Goal: Task Accomplishment & Management: Use online tool/utility

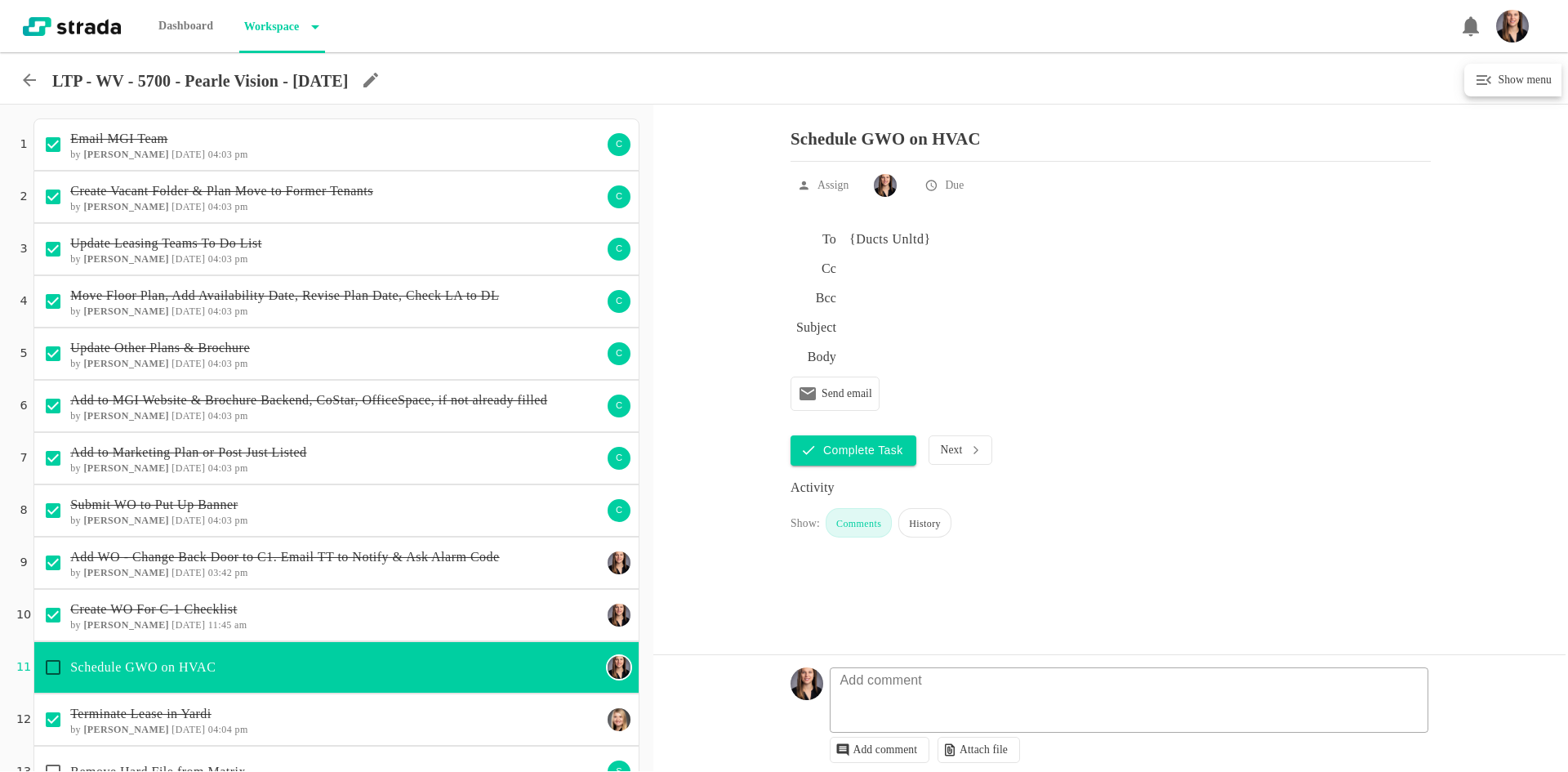
scroll to position [721, 0]
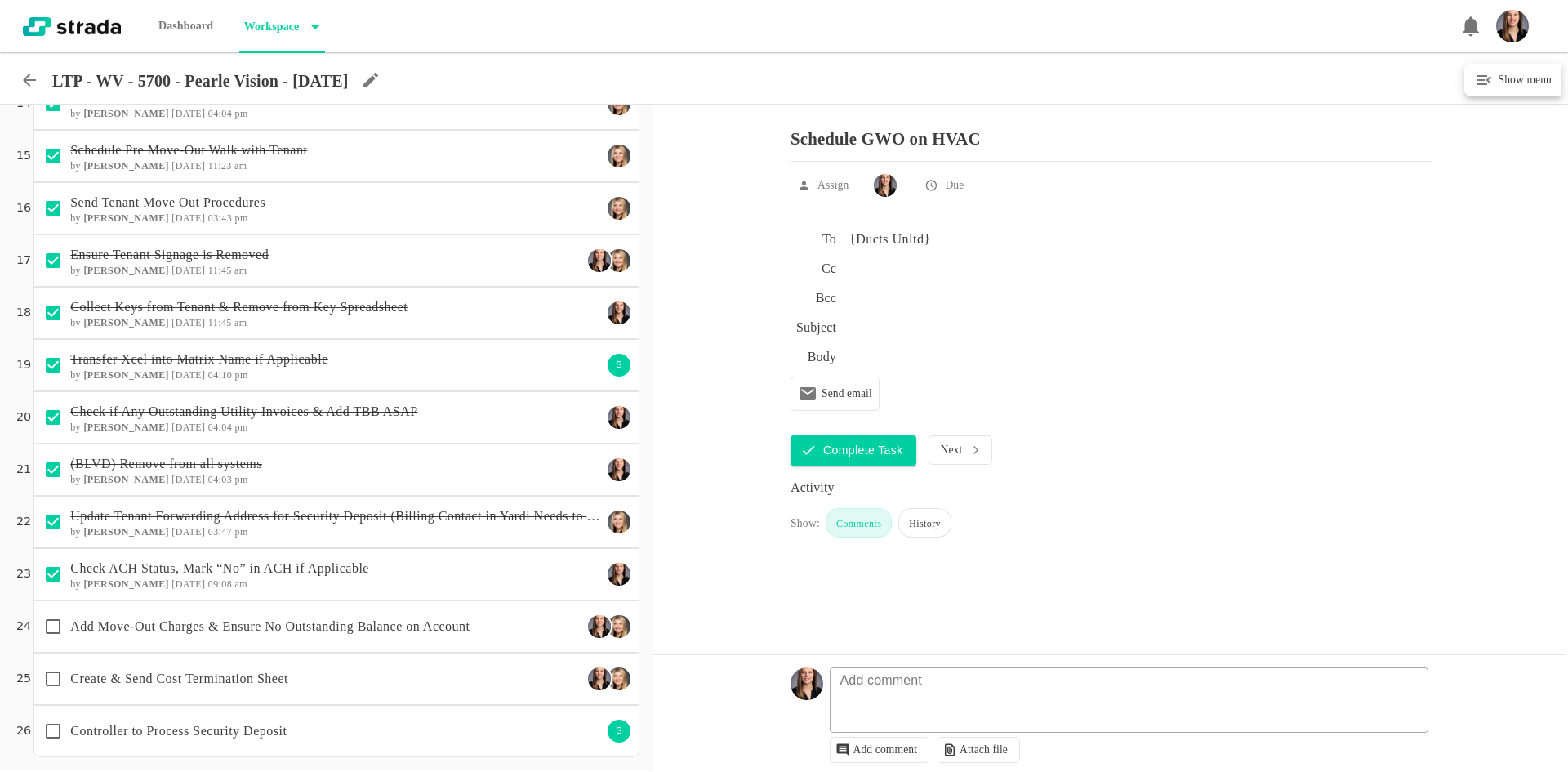
click at [377, 635] on p "Add Move-Out Charges & Ensure No Outstanding Balance on Account" at bounding box center [325, 627] width 512 height 19
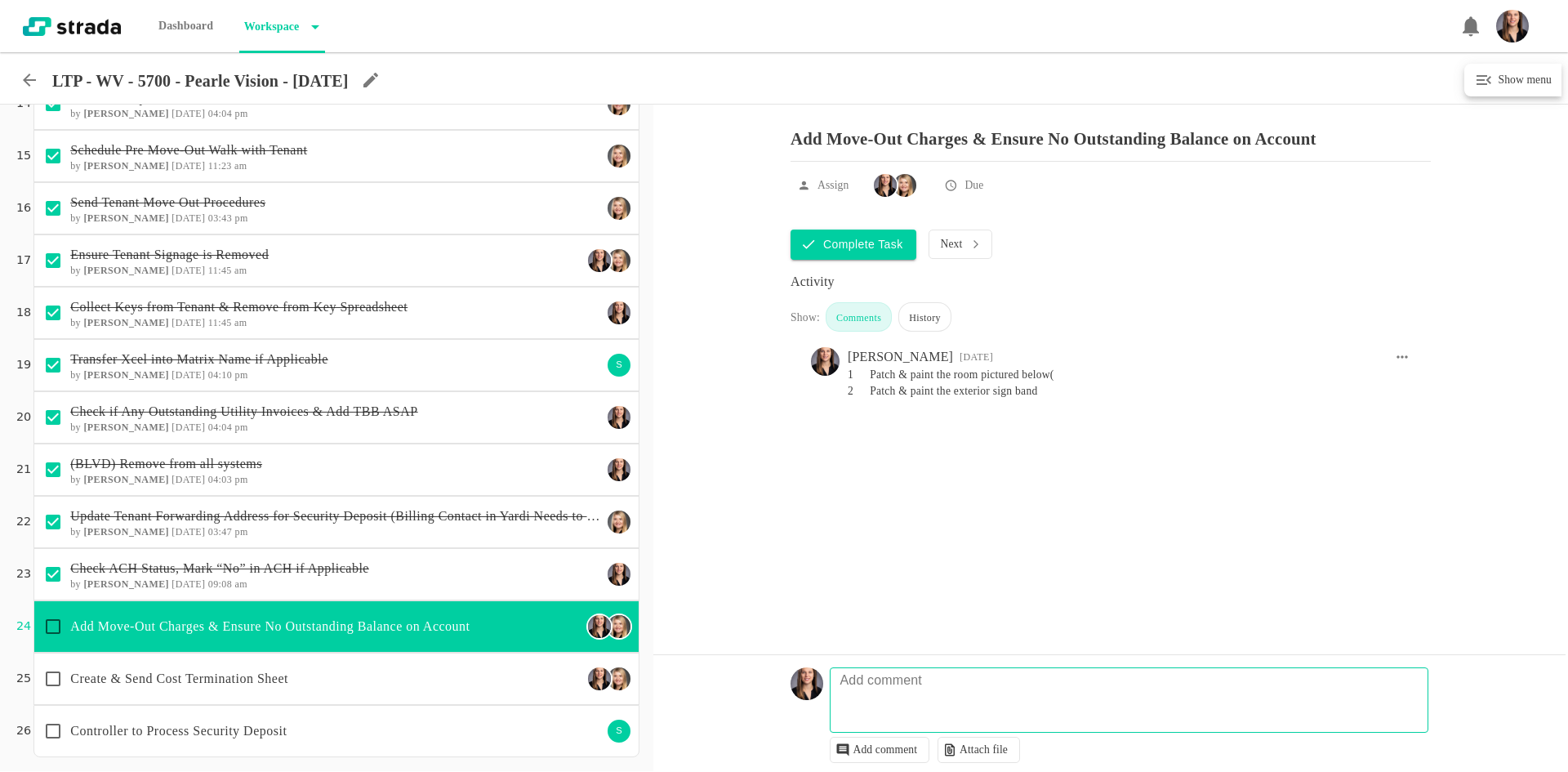
click at [988, 685] on fieldset "Add comment" at bounding box center [1130, 700] width 599 height 65
type textarea "$500 for patching, not painting or charging for that. waiting to see if tt fixe…"
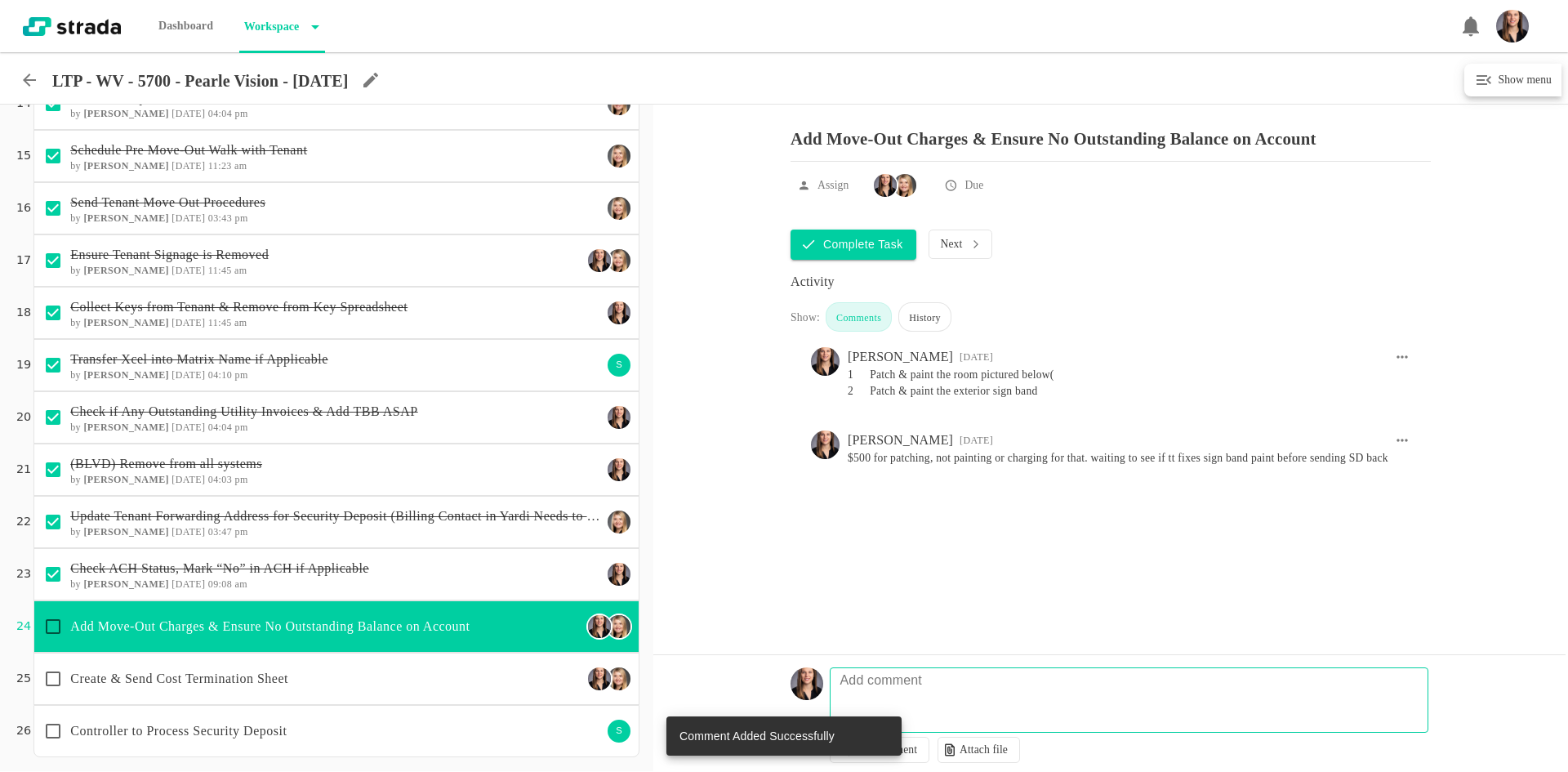
click at [31, 78] on icon at bounding box center [29, 80] width 19 height 19
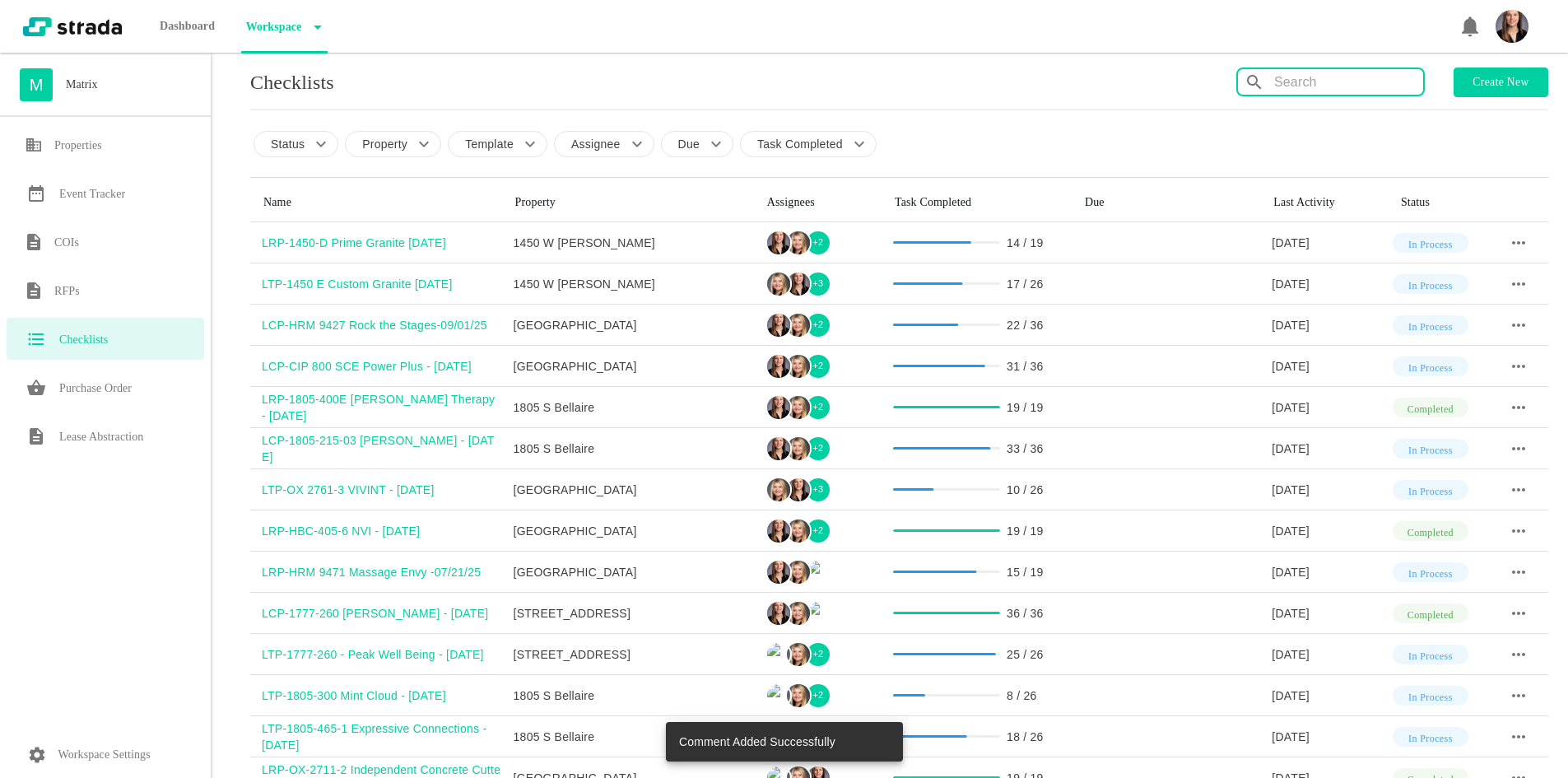
click at [1317, 86] on input "text" at bounding box center [1348, 83] width 149 height 27
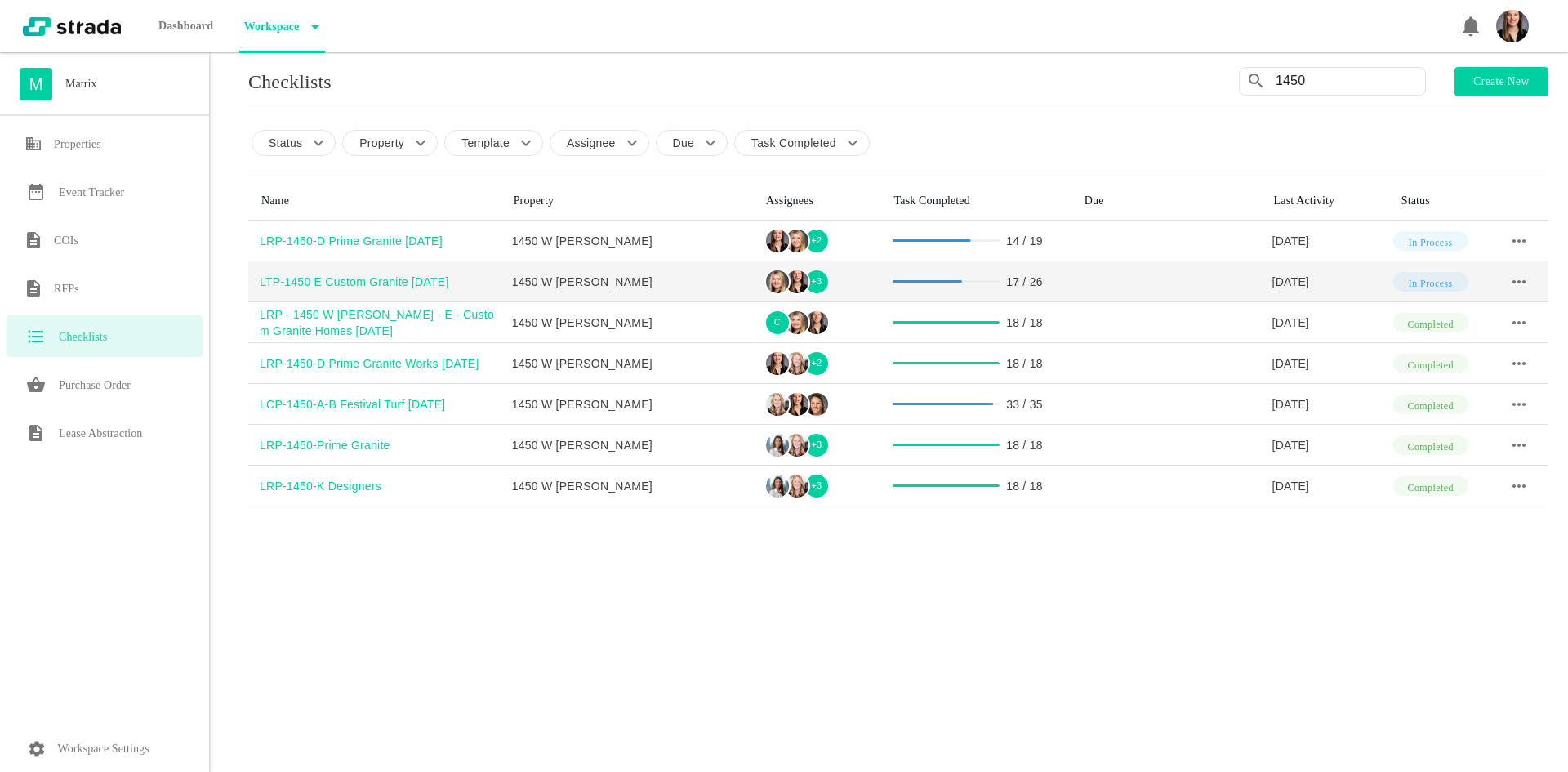
type input "1450"
click at [339, 275] on div "LTP-1450 E Custom Granite [DATE]" at bounding box center [380, 282] width 241 height 16
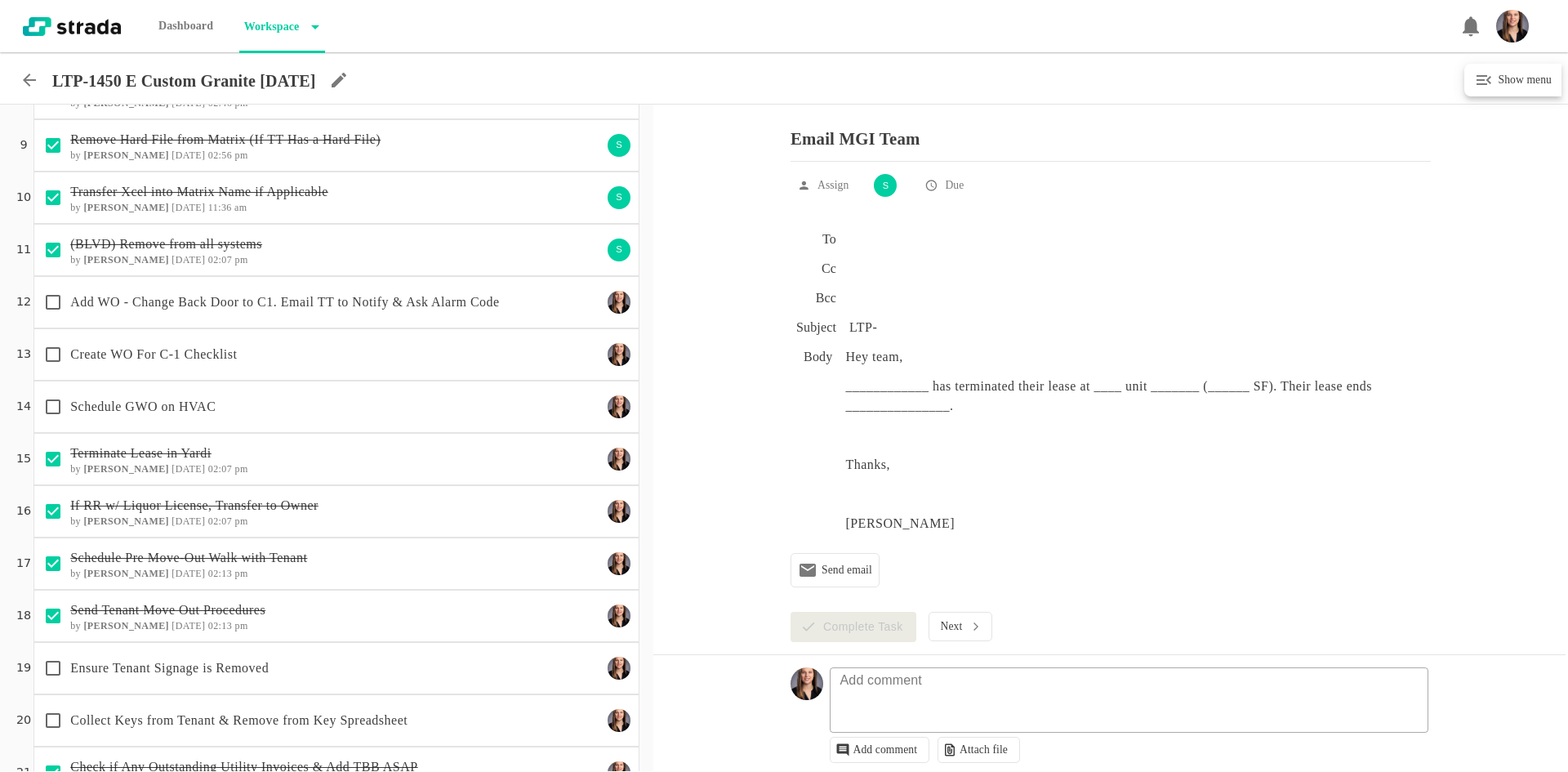
scroll to position [490, 0]
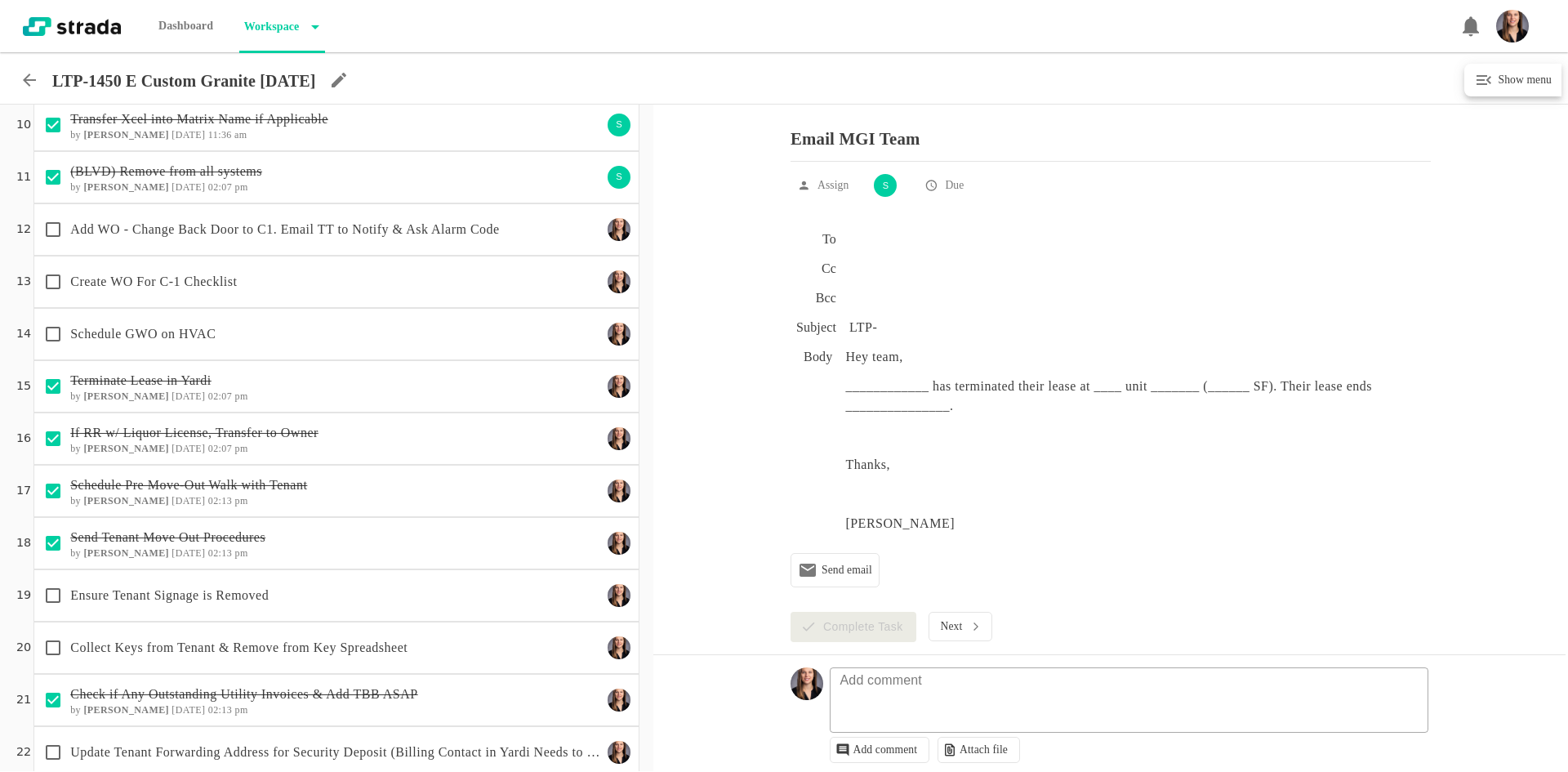
click at [396, 601] on p "Ensure Tenant Signage is Removed" at bounding box center [336, 596] width 532 height 19
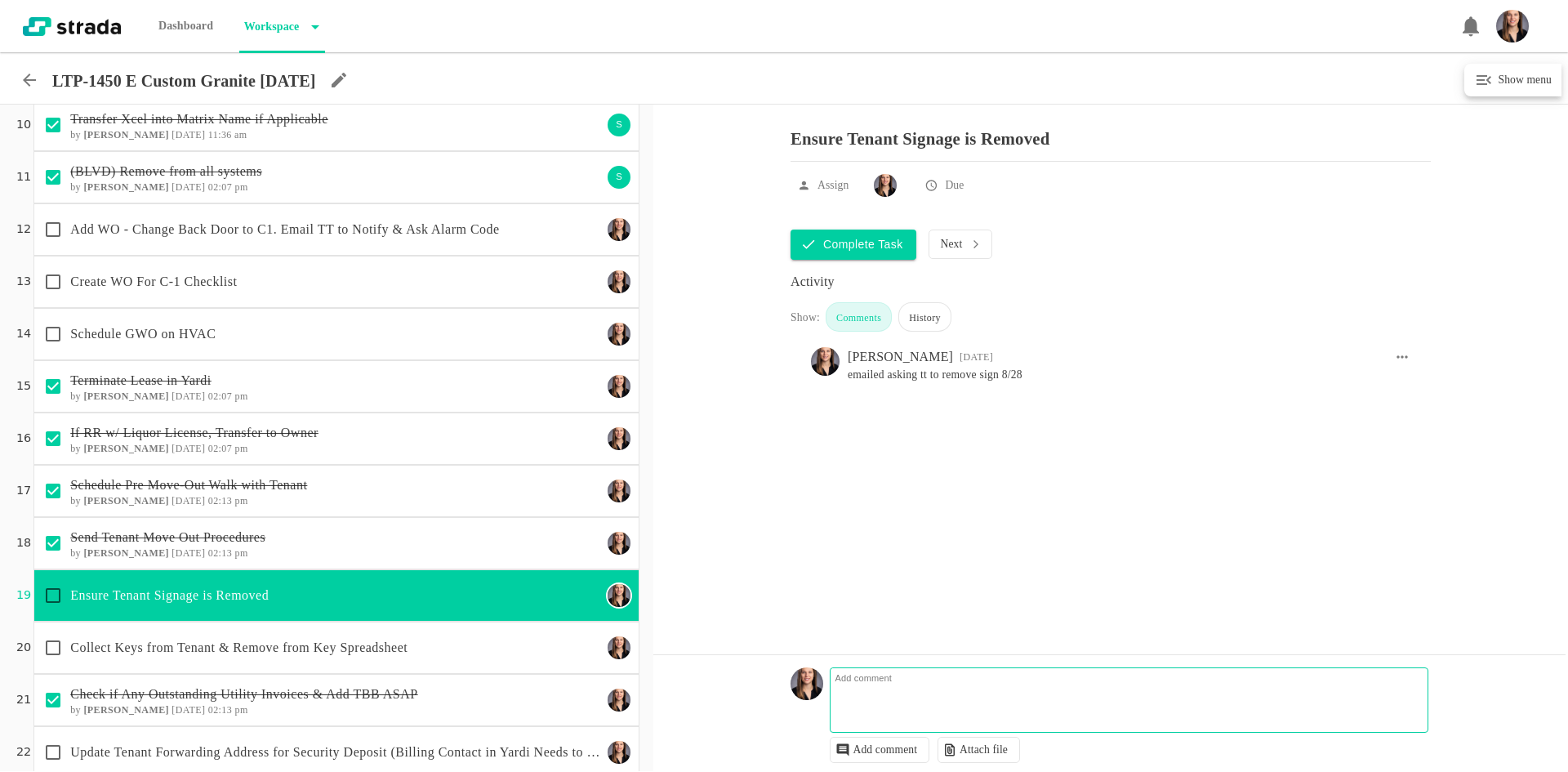
click at [917, 699] on textarea at bounding box center [1132, 708] width 598 height 48
type textarea "8/28 asked tt to remove"
drag, startPoint x: 1005, startPoint y: 696, endPoint x: 780, endPoint y: 696, distance: 225.0
click at [780, 696] on div "Add comment 8/28 asked tt to remove 8/28 asked tt to remove Add comment Attach …" at bounding box center [1109, 713] width 912 height 117
click at [236, 654] on p "Collect Keys from Tenant & Remove from Key Spreadsheet" at bounding box center [336, 648] width 532 height 19
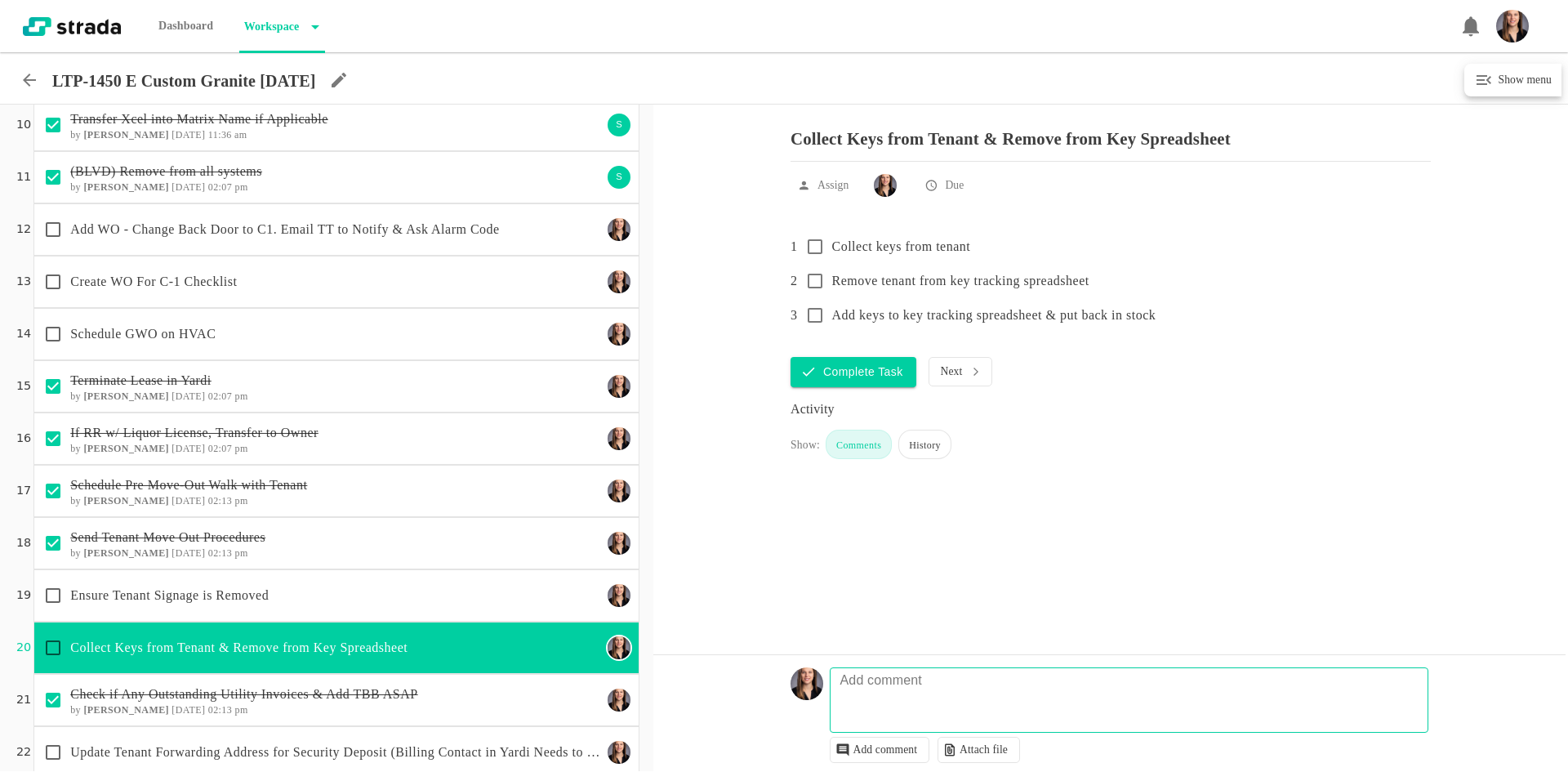
click at [960, 687] on fieldset "Add comment" at bounding box center [1130, 700] width 599 height 65
type textarea "8/28 asked tt to leave keys in unit & email us once complete"
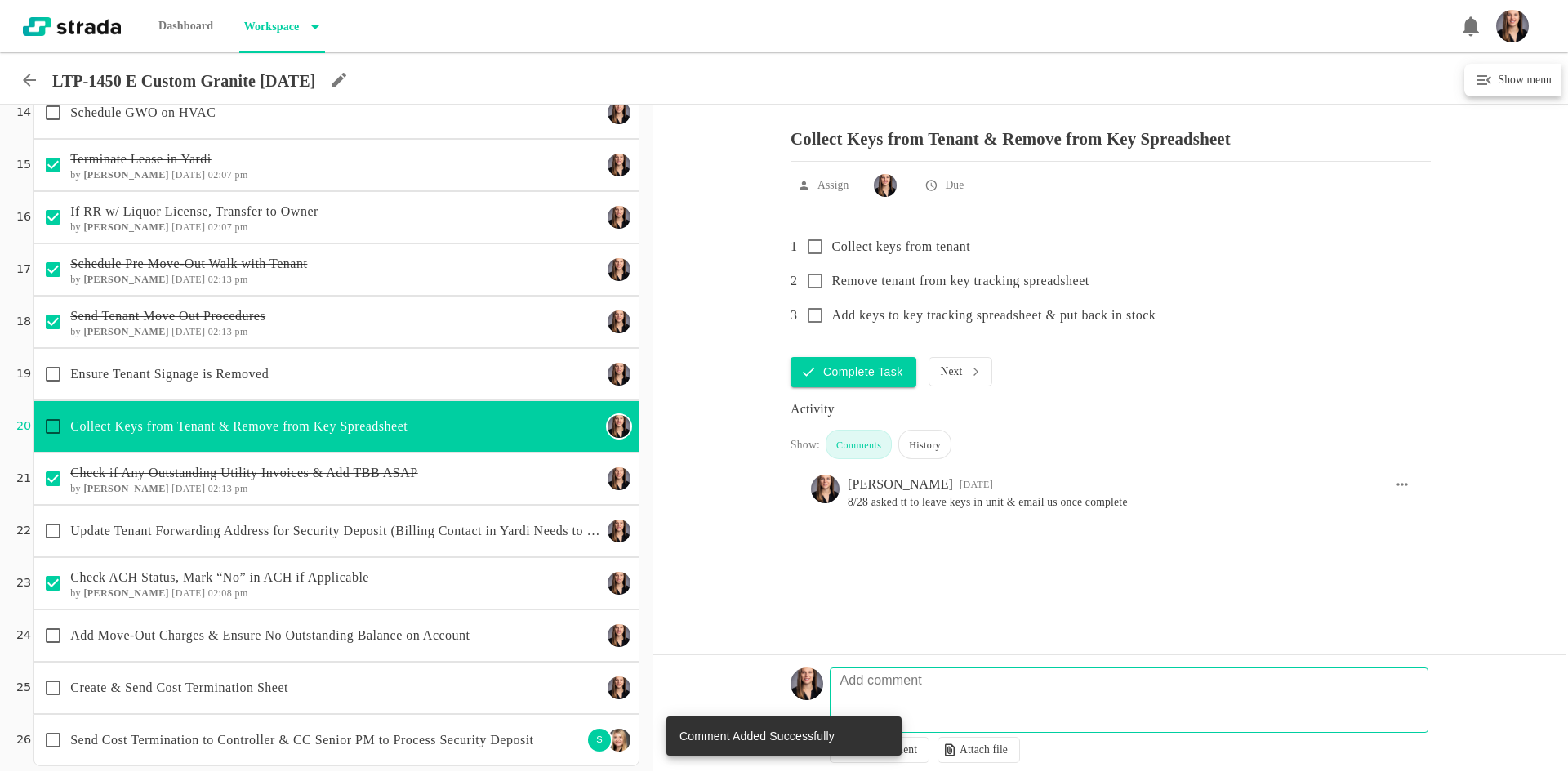
scroll to position [721, 0]
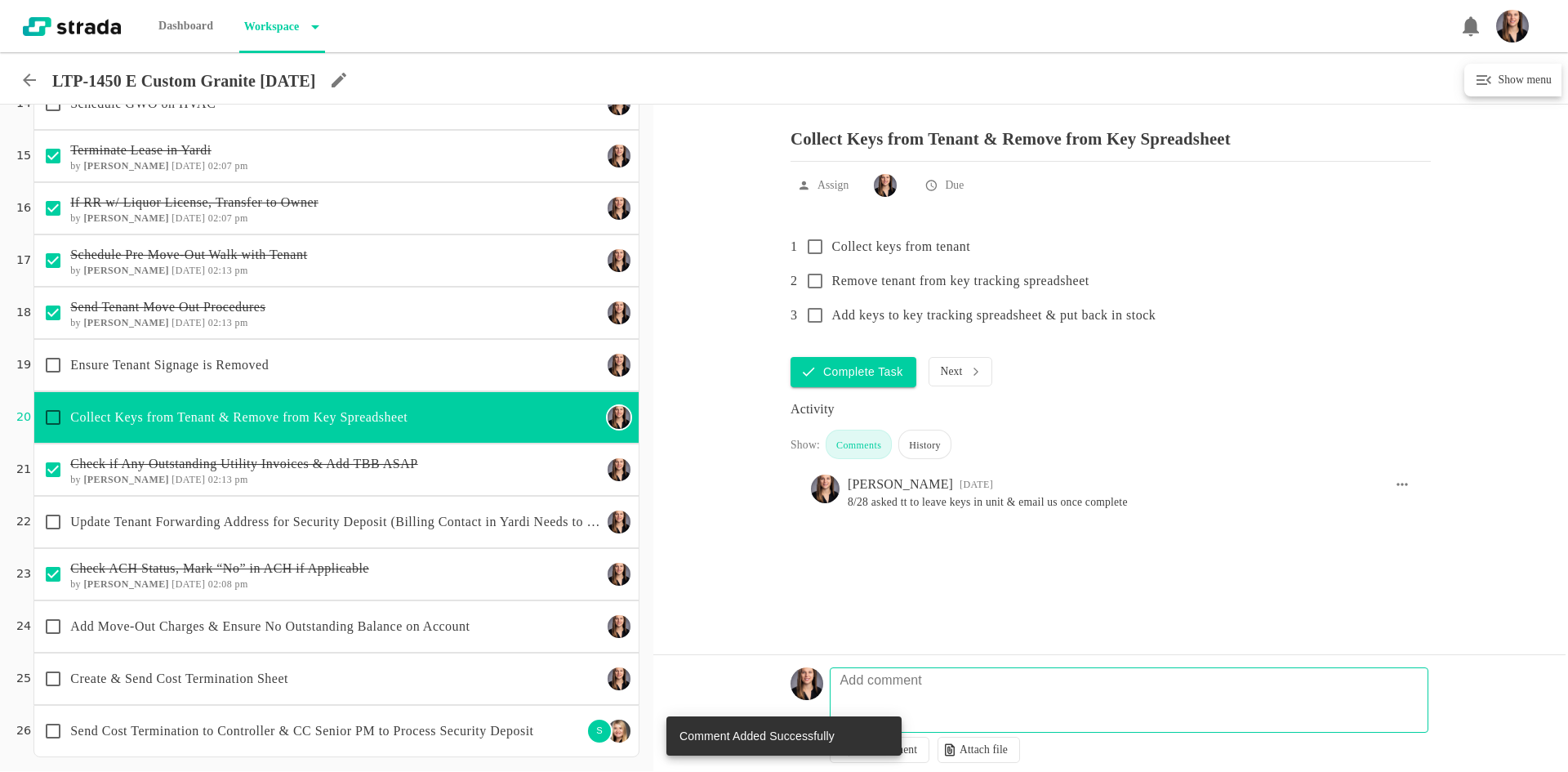
click at [489, 531] on p "Update Tenant Forwarding Address for Security Deposit (Billing Contact in Yardi…" at bounding box center [336, 522] width 532 height 19
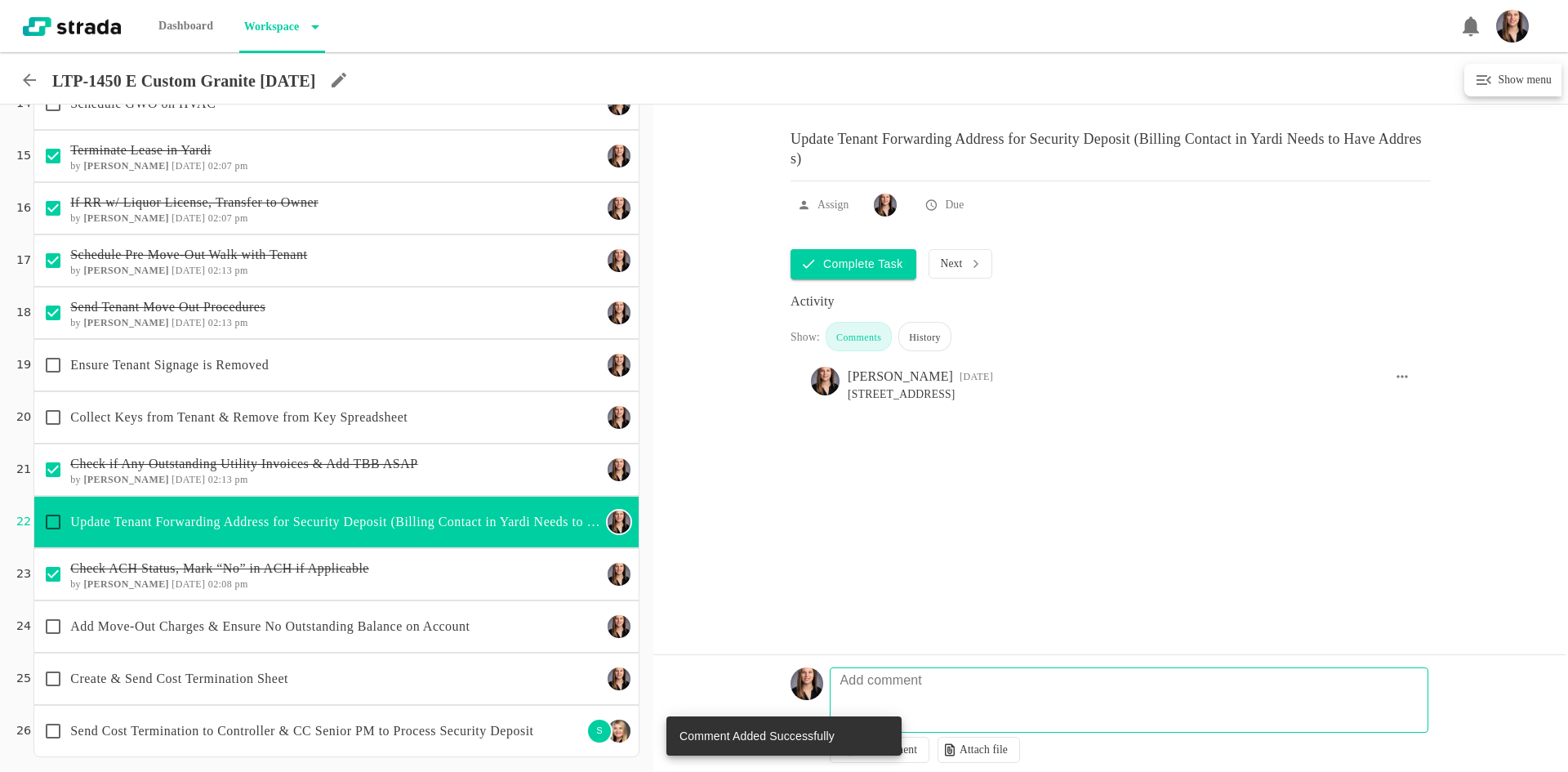
click at [973, 705] on textarea at bounding box center [1132, 708] width 598 height 48
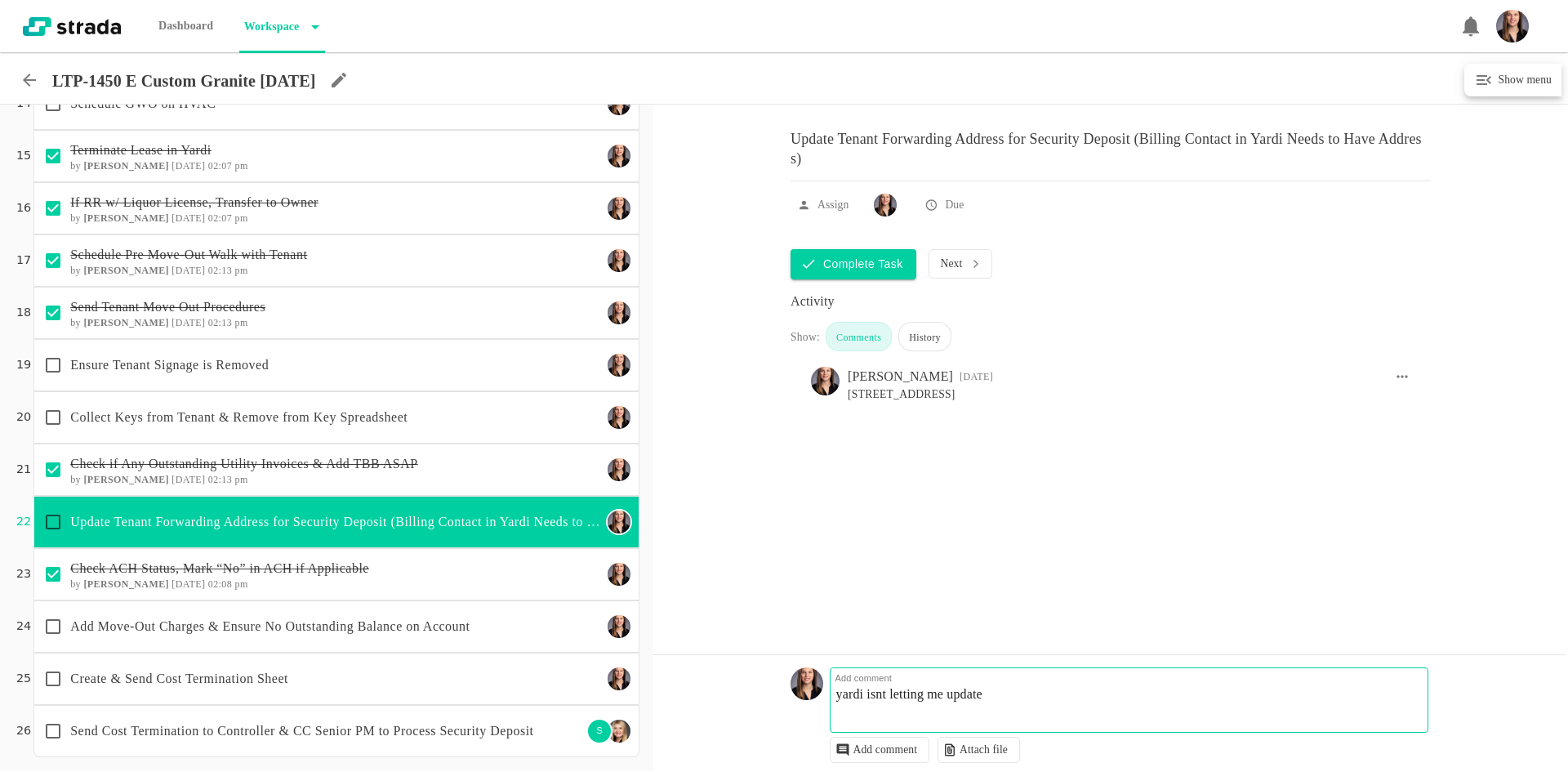
type textarea "yardi isnt letting me update i"
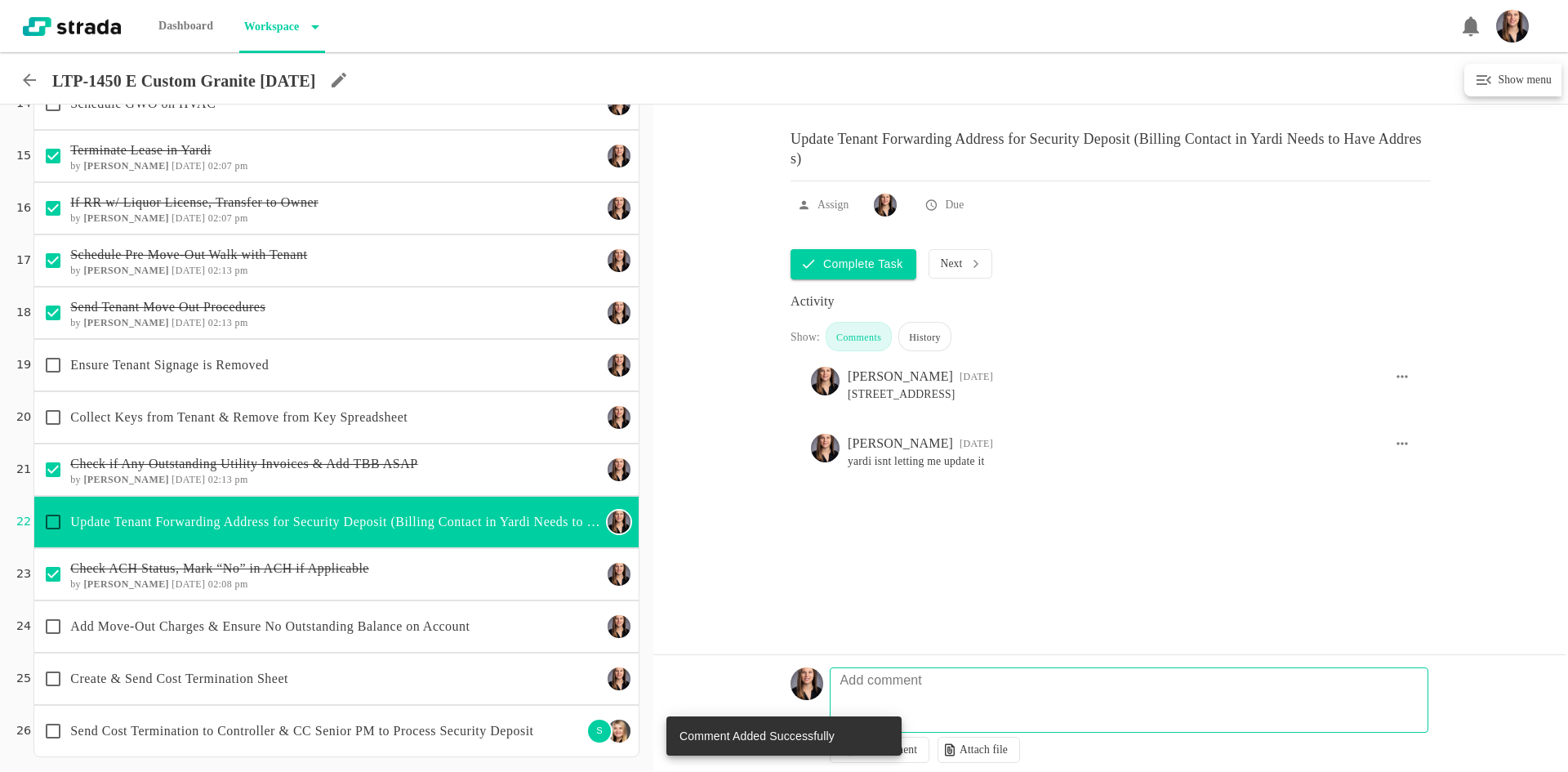
click at [25, 80] on icon at bounding box center [29, 80] width 13 height 13
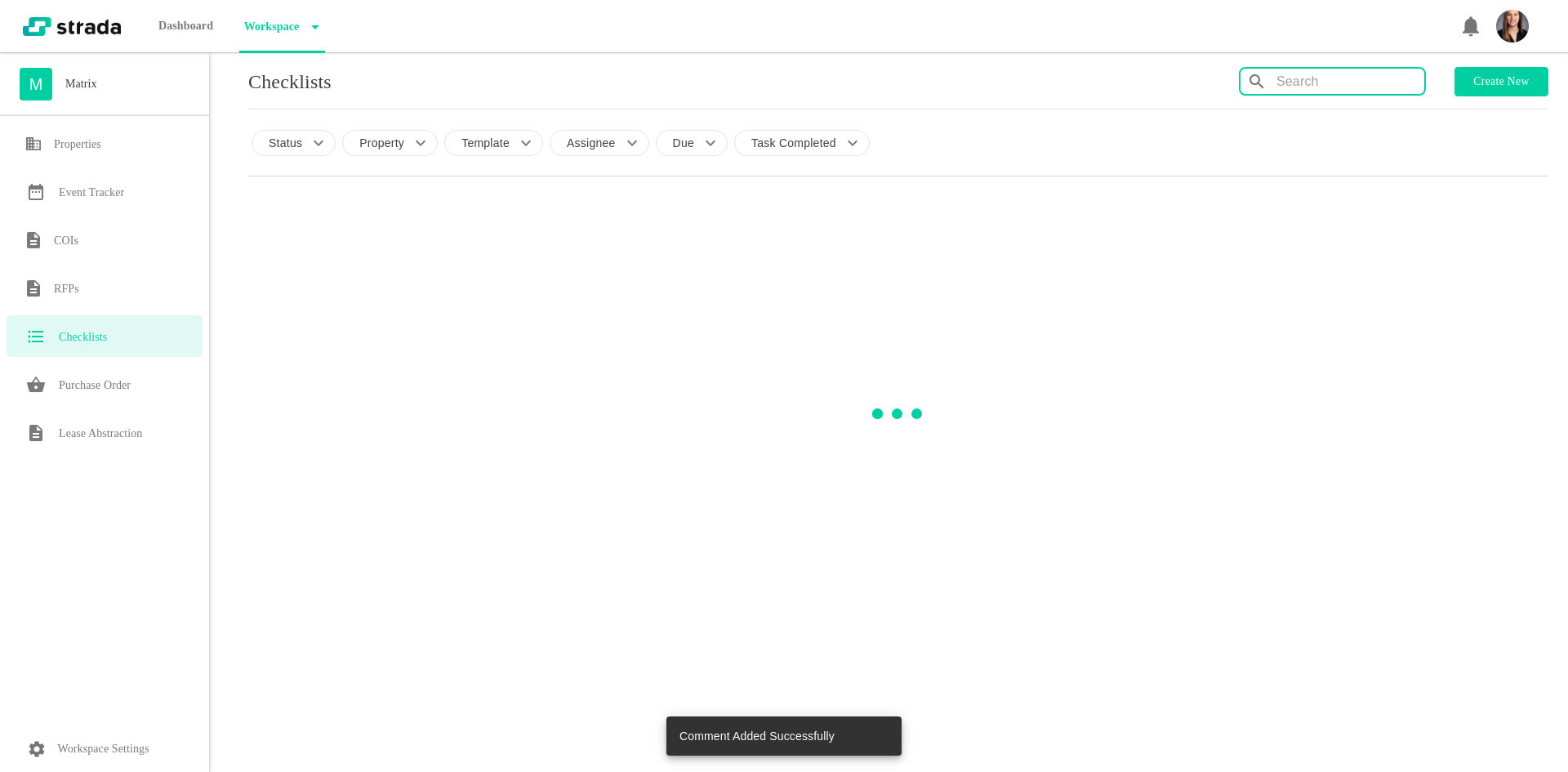
click at [1305, 75] on input "text" at bounding box center [1350, 82] width 148 height 27
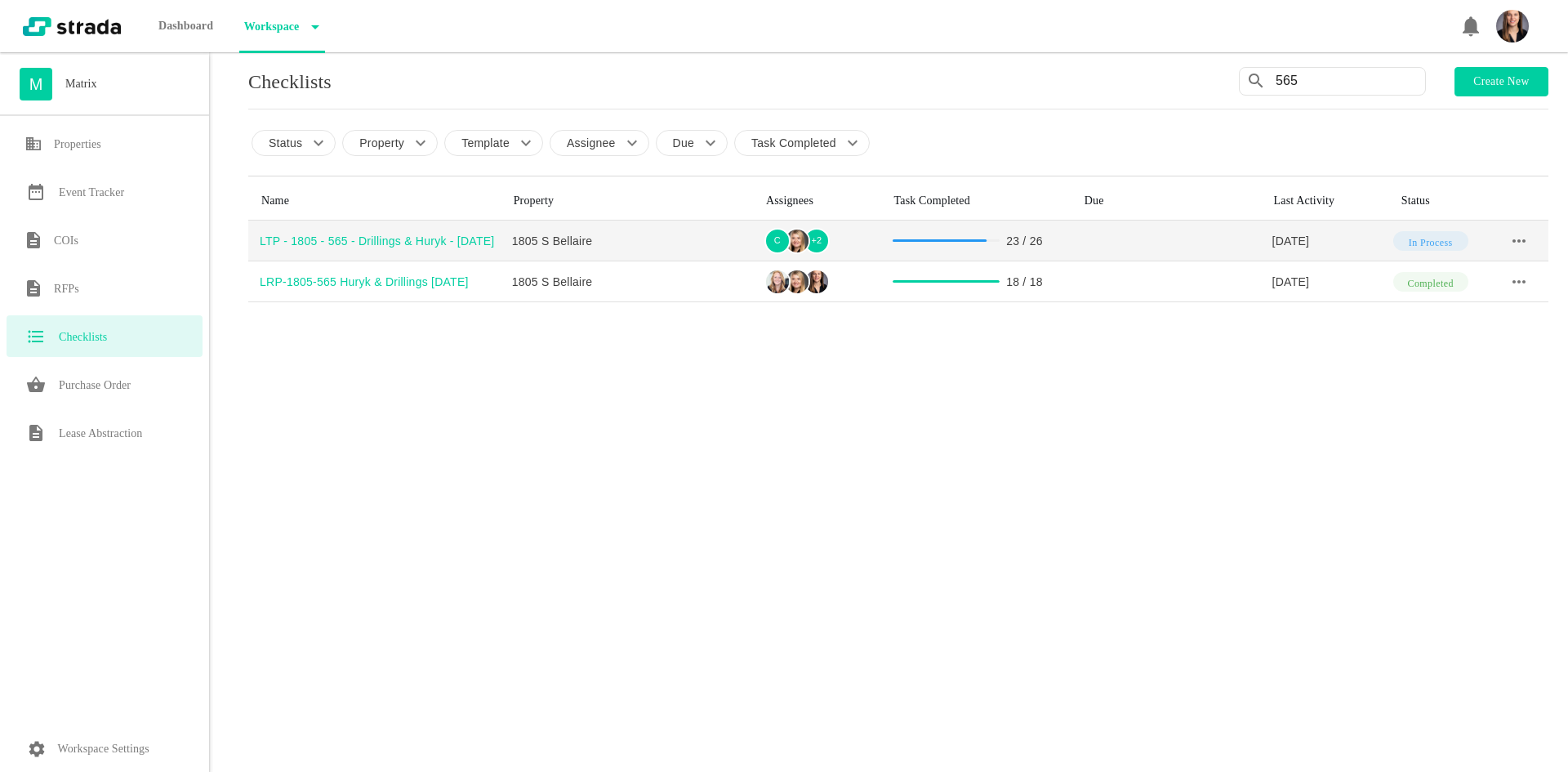
type input "565"
click at [384, 244] on div "LTP - 1805 - 565 - Drillings & Huryk - [DATE]" at bounding box center [380, 241] width 241 height 16
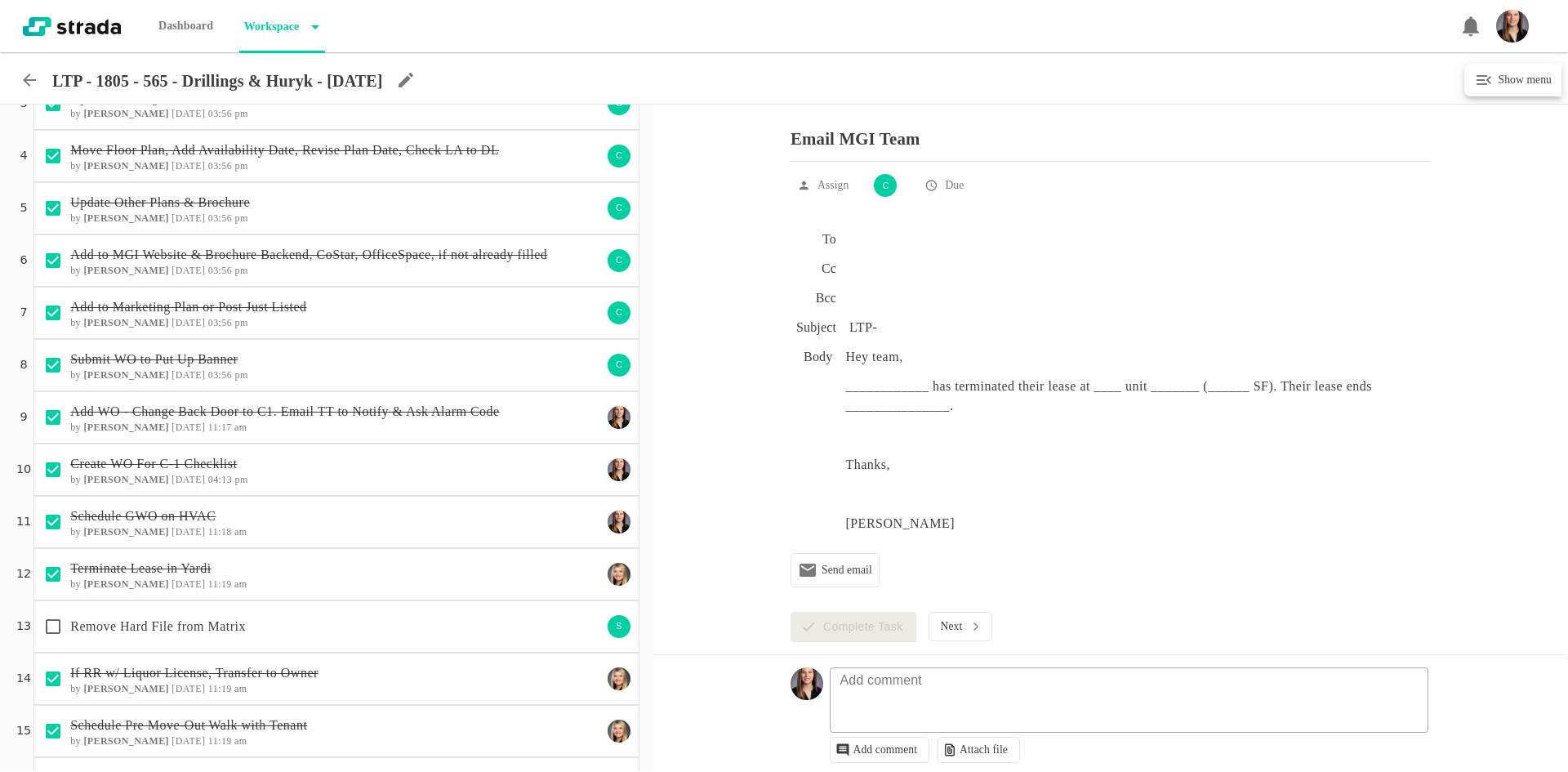
scroll to position [572, 0]
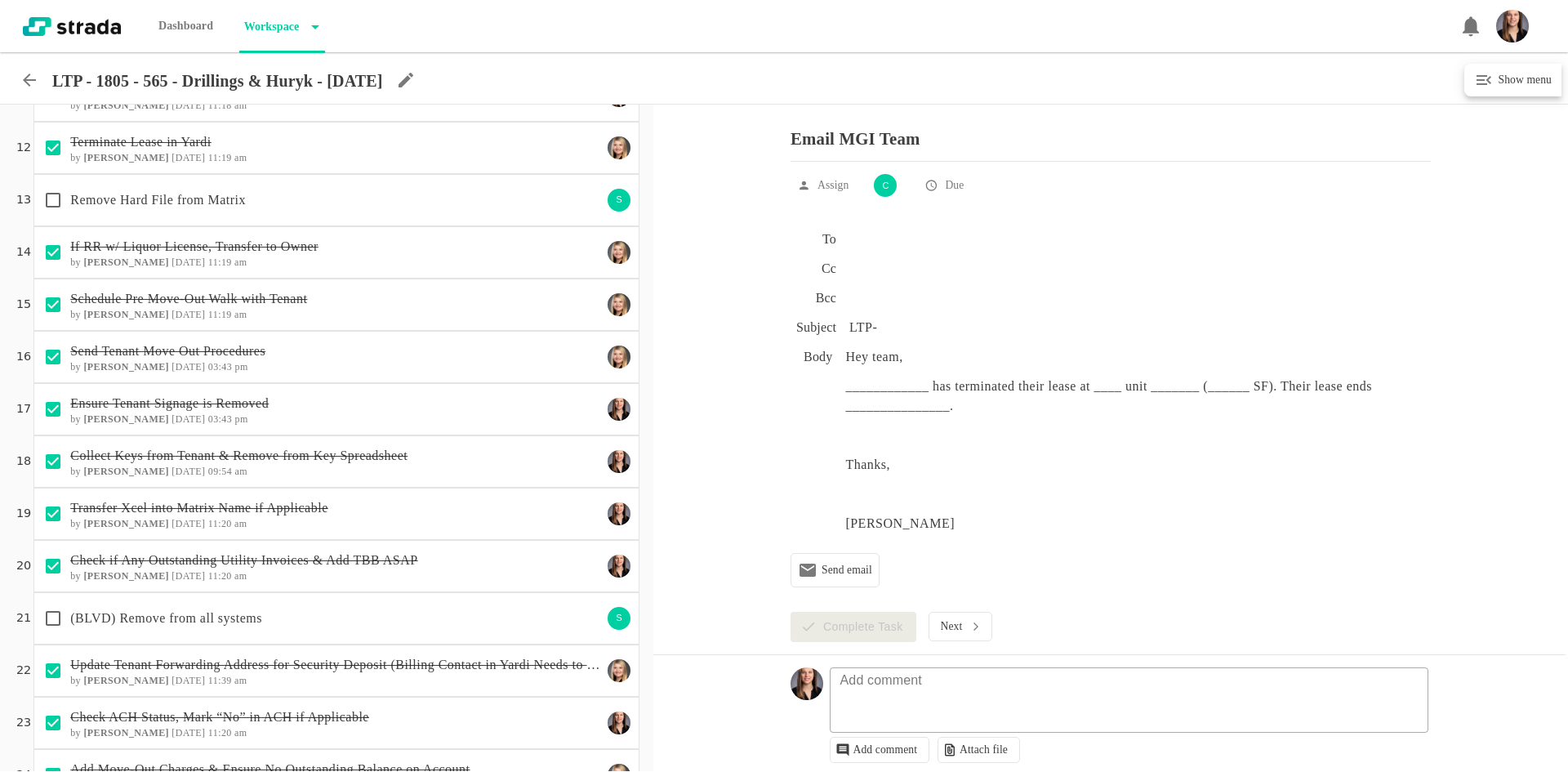
click at [401, 620] on p "(BLVD) Remove from all systems" at bounding box center [336, 618] width 532 height 19
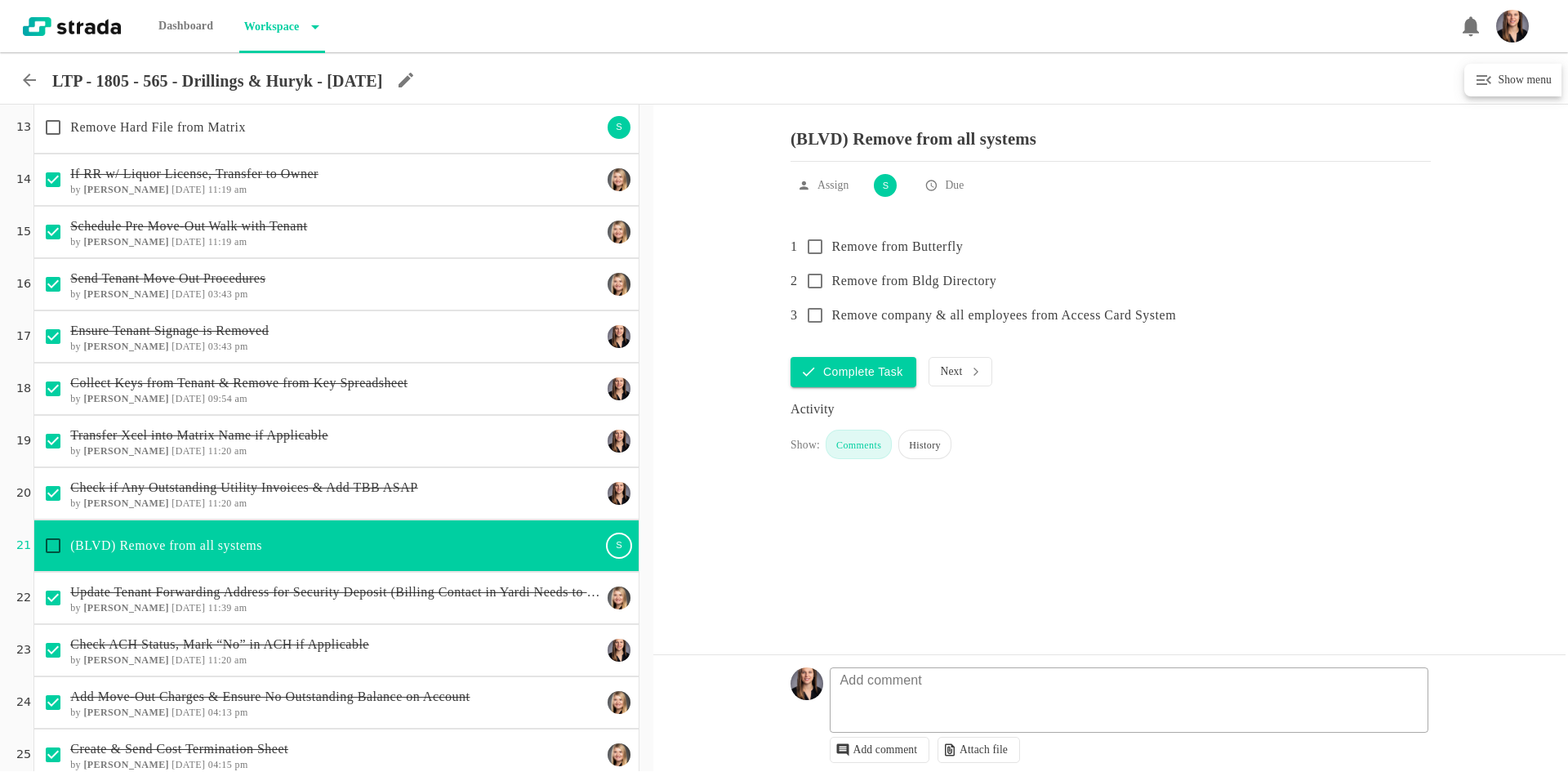
scroll to position [721, 0]
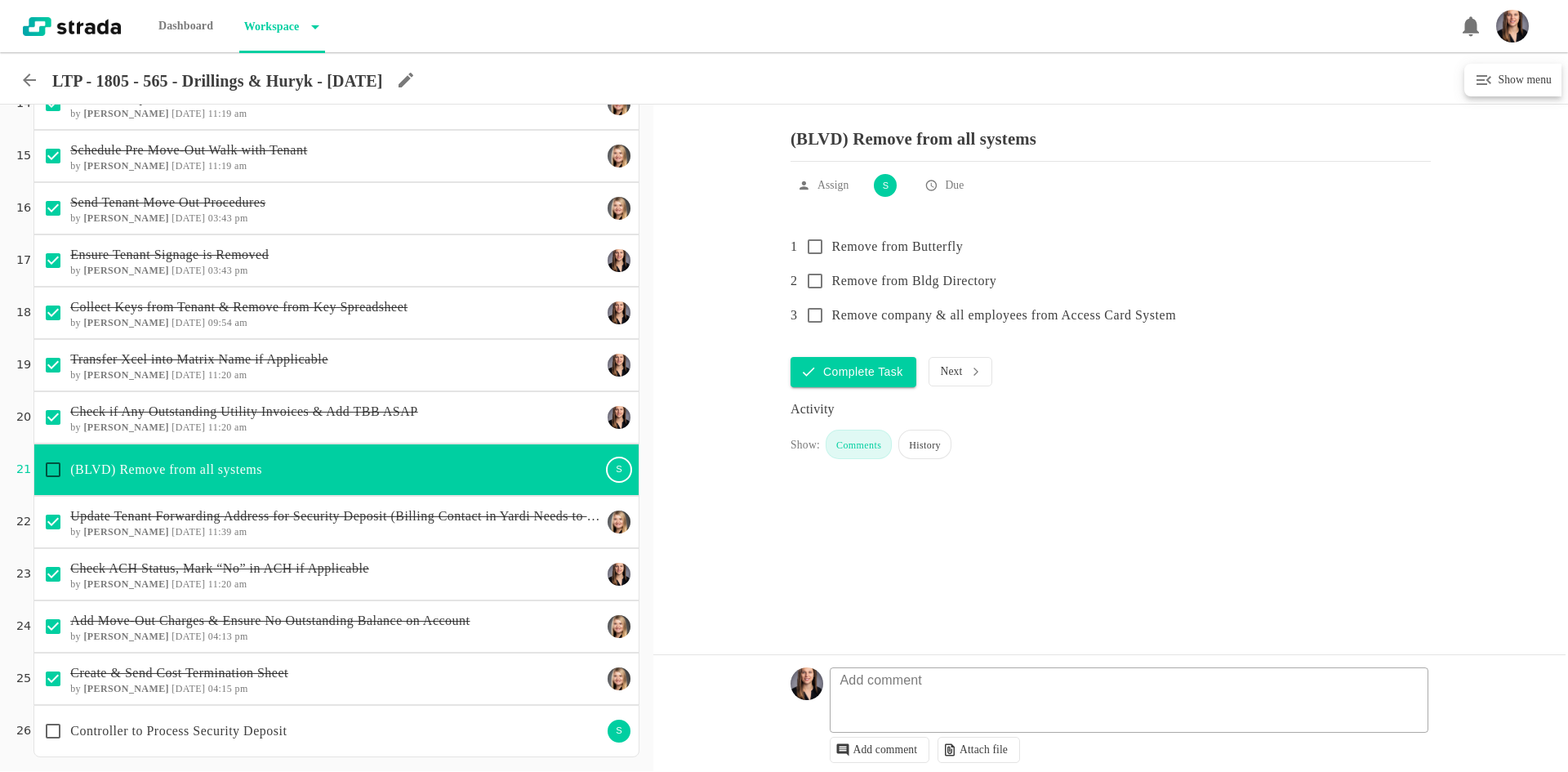
click at [373, 730] on p "Controller to Process Security Deposit" at bounding box center [336, 731] width 532 height 19
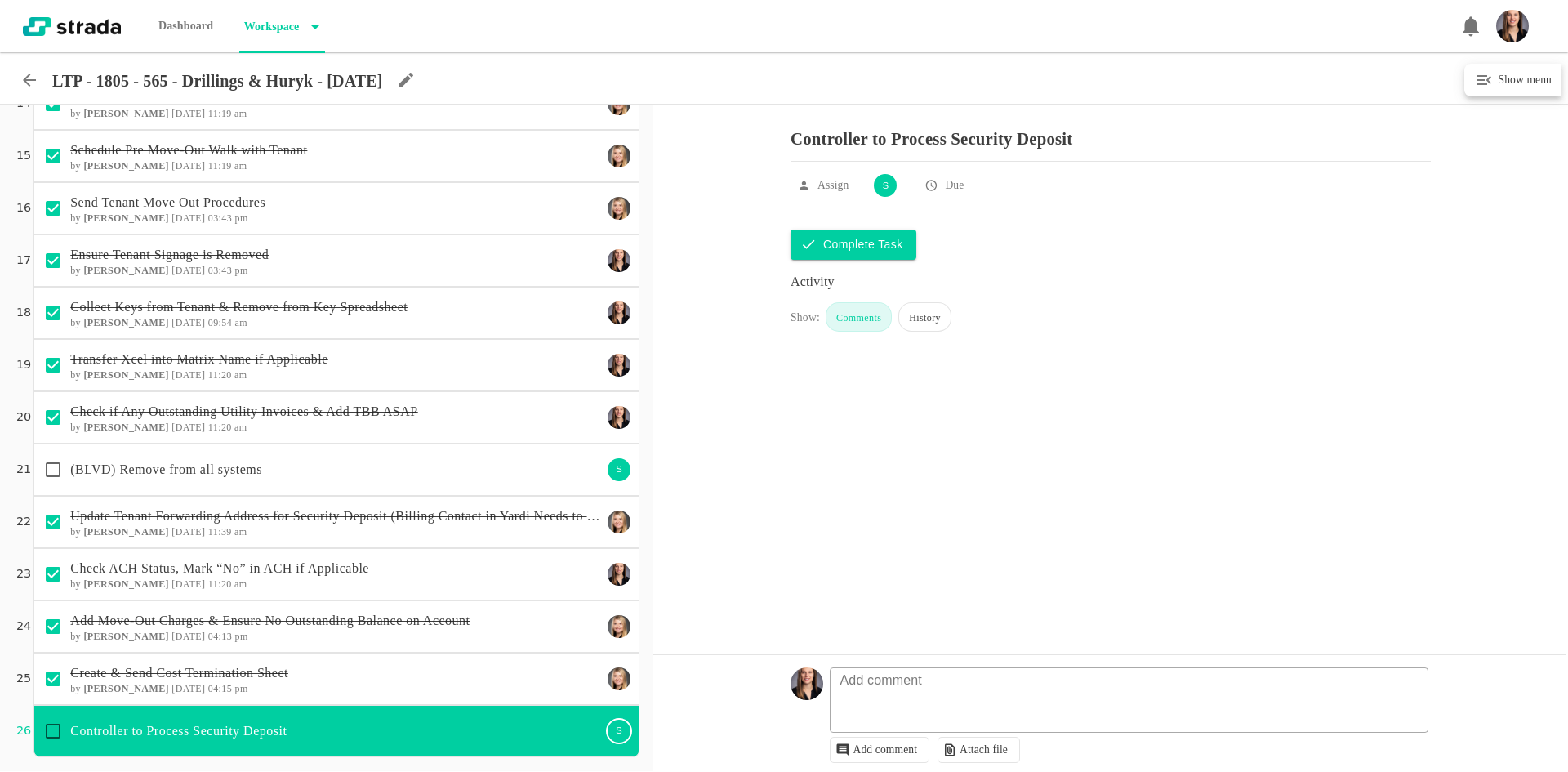
click at [56, 734] on input "checkbox" at bounding box center [53, 731] width 34 height 34
click at [877, 715] on textarea at bounding box center [1132, 708] width 598 height 48
checkbox input "true"
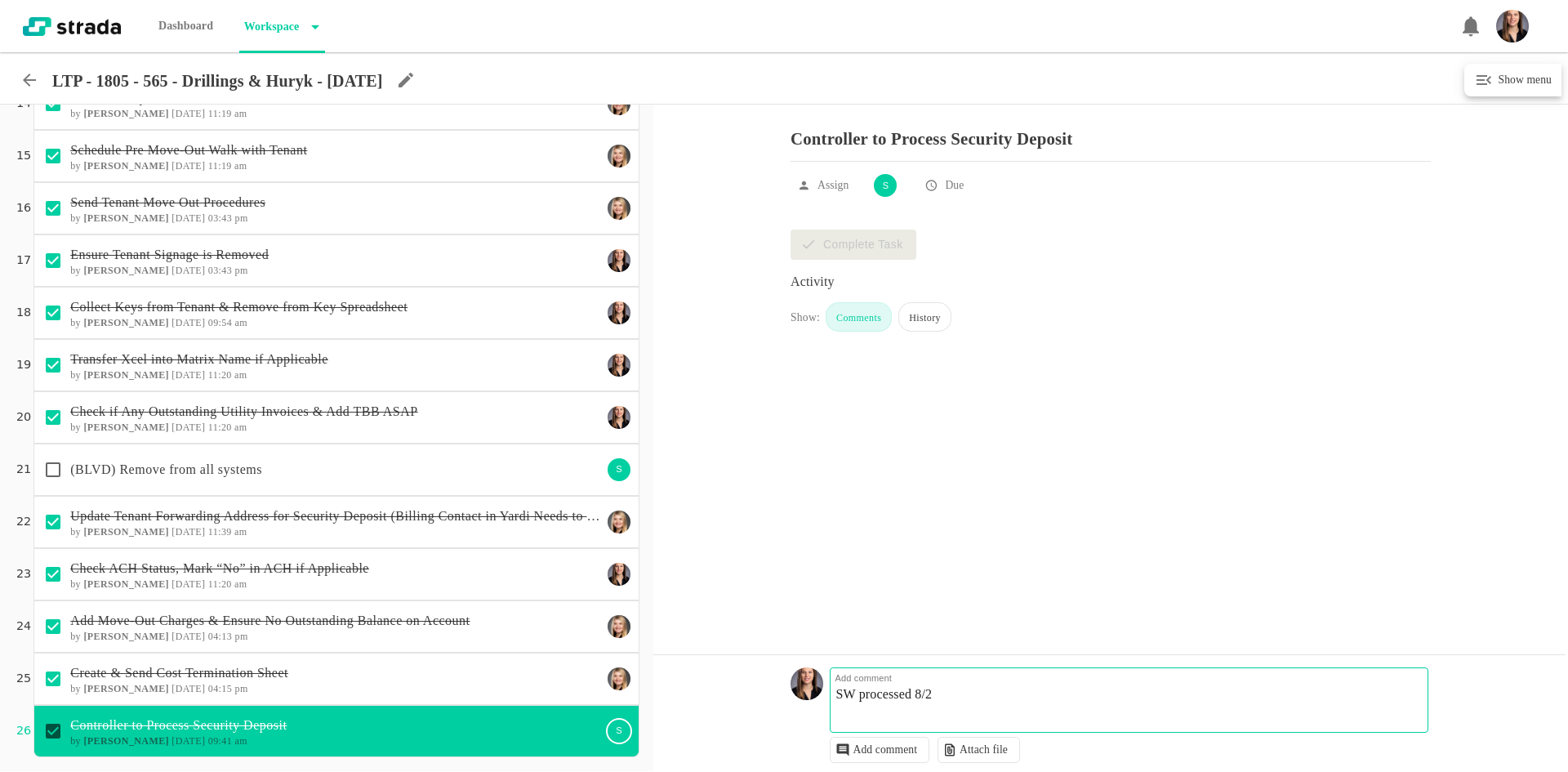
type textarea "SW processed 8/29"
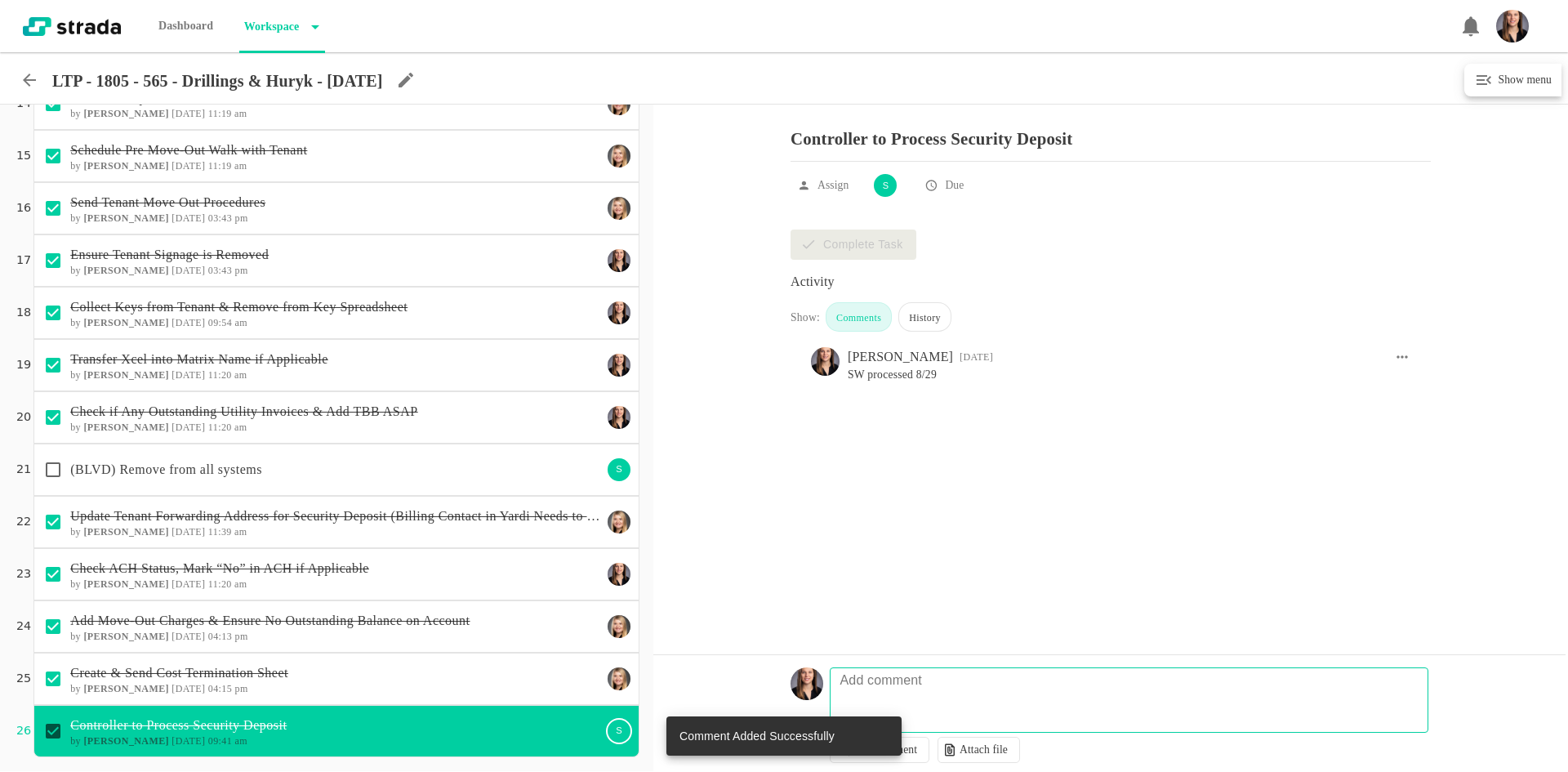
click at [910, 105] on div "Controller to Process Security Deposit" at bounding box center [1110, 133] width 640 height 57
